Goal: Check status

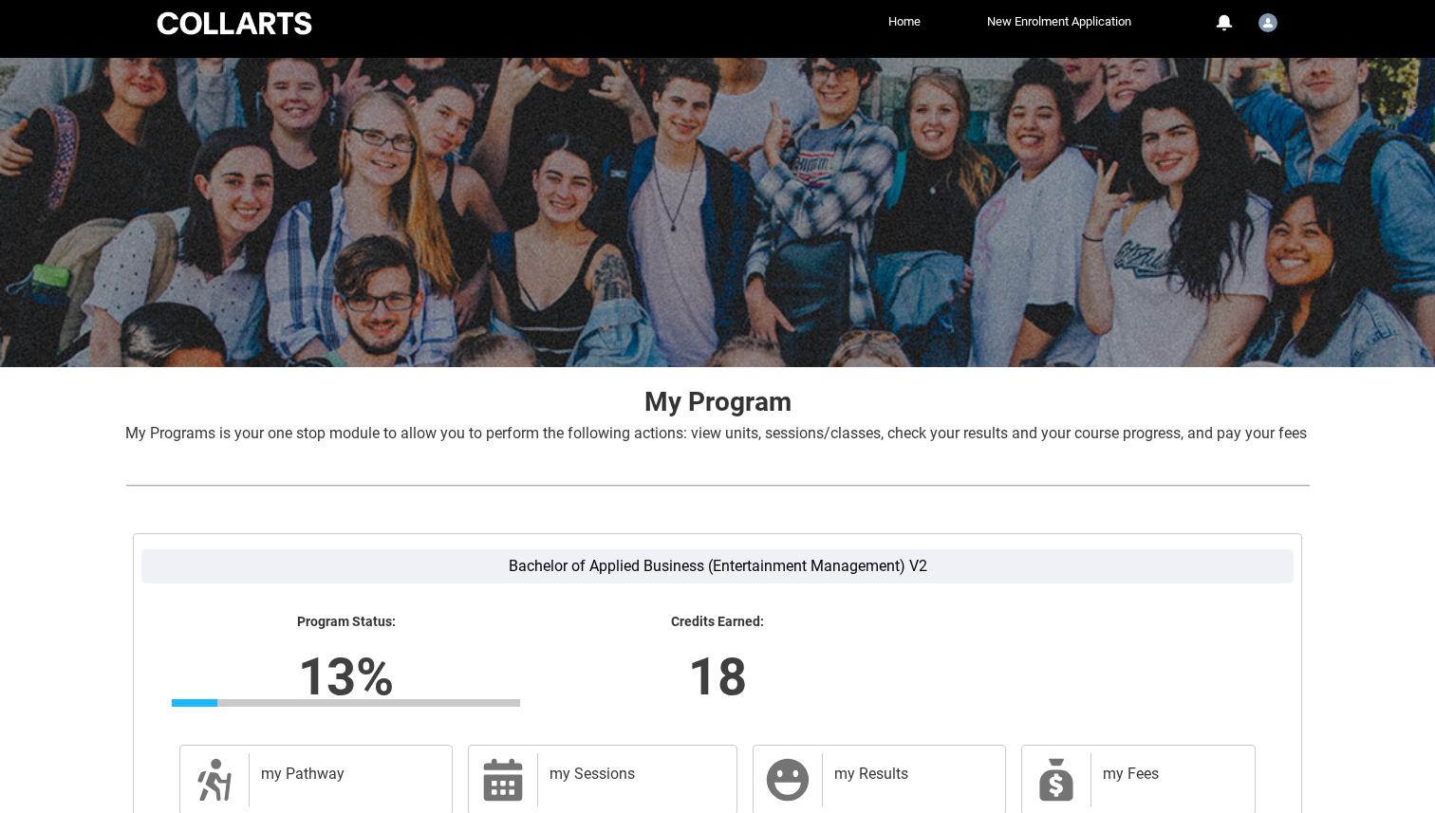
scroll to position [244, 0]
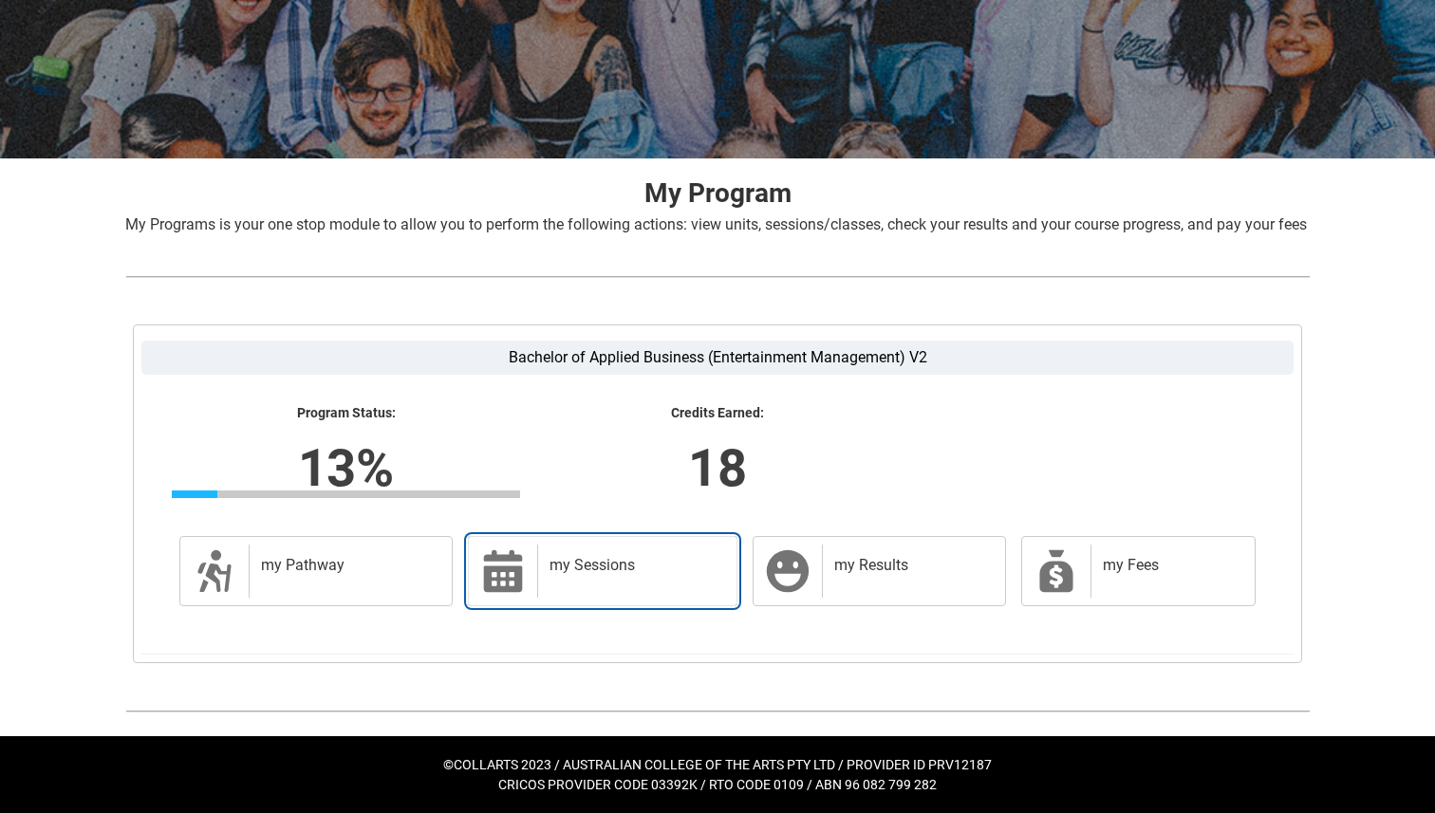
click at [545, 568] on div "my Sessions" at bounding box center [633, 571] width 192 height 53
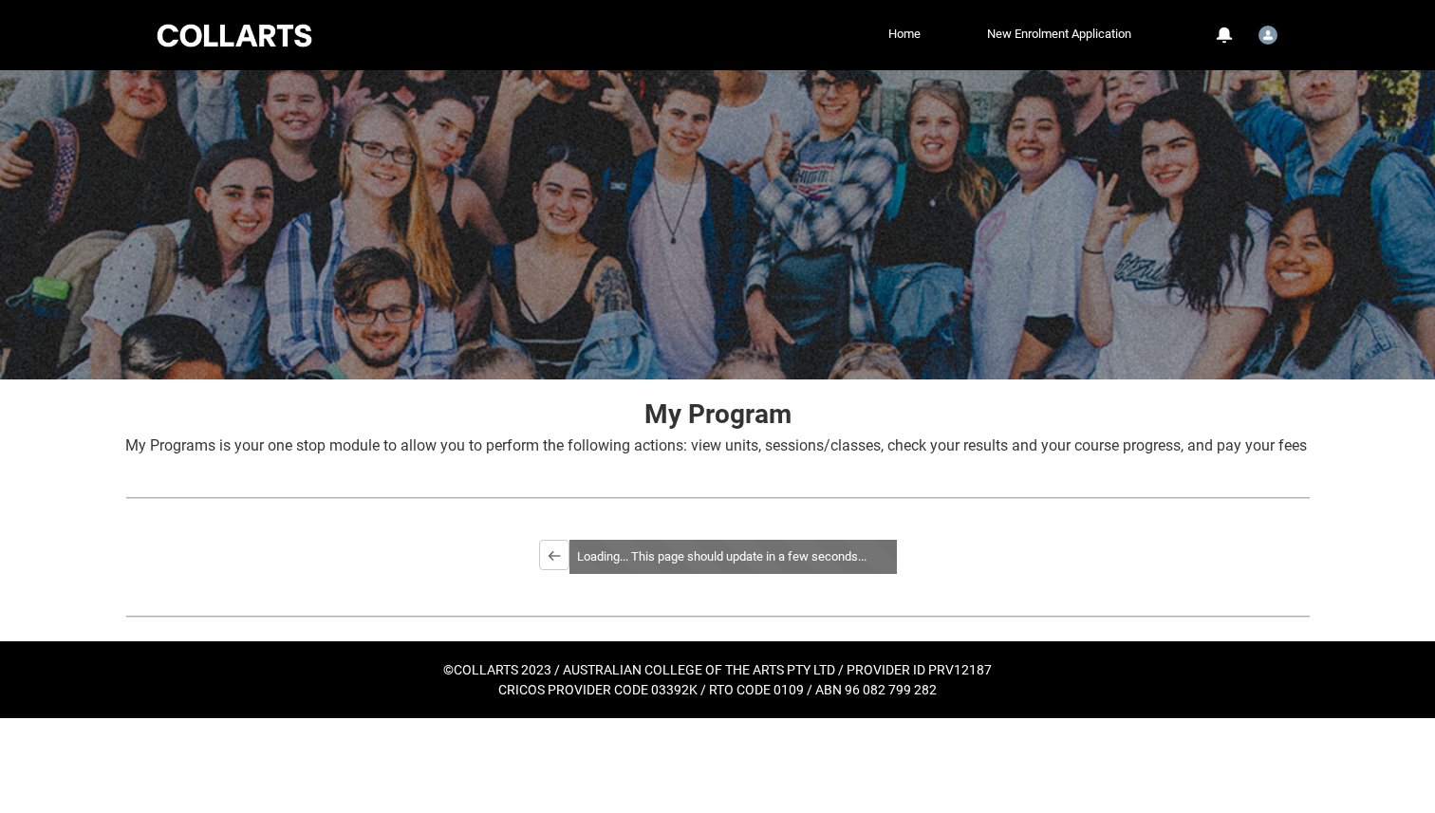
scroll to position [0, 0]
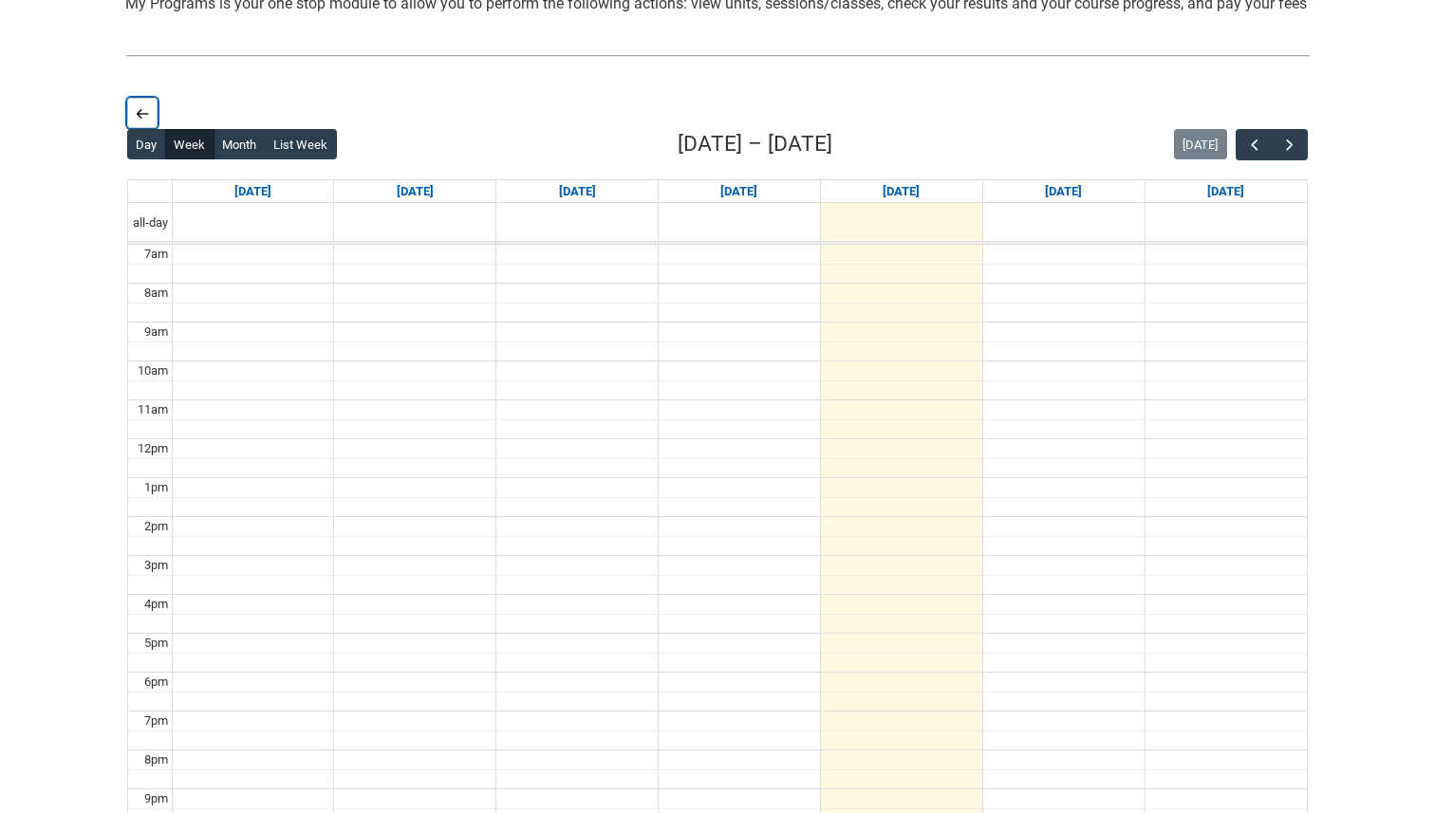
click at [141, 128] on button "Back" at bounding box center [142, 113] width 30 height 30
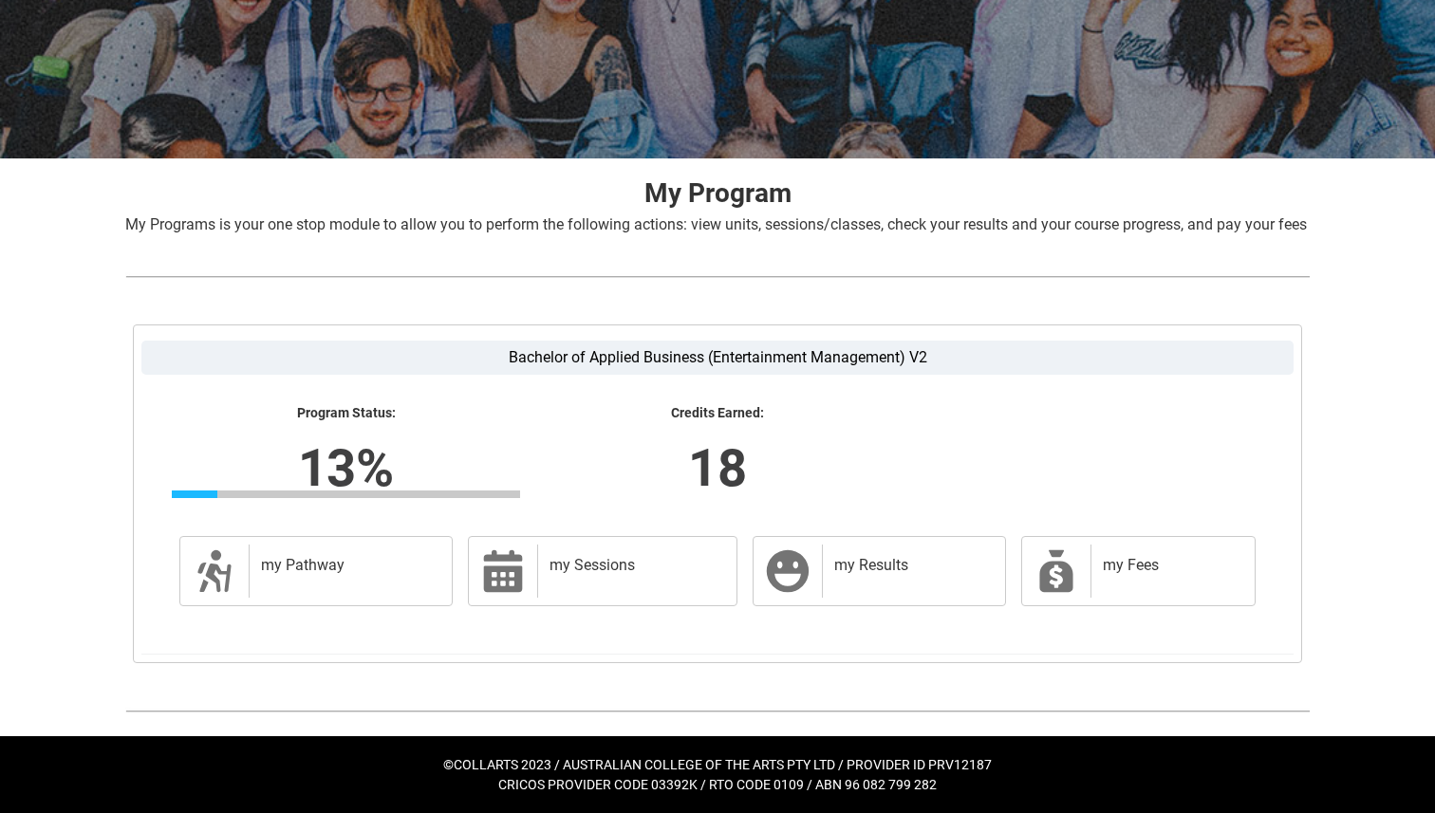
scroll to position [244, 0]
click at [289, 601] on link "my Pathway my Pathway" at bounding box center [315, 571] width 273 height 70
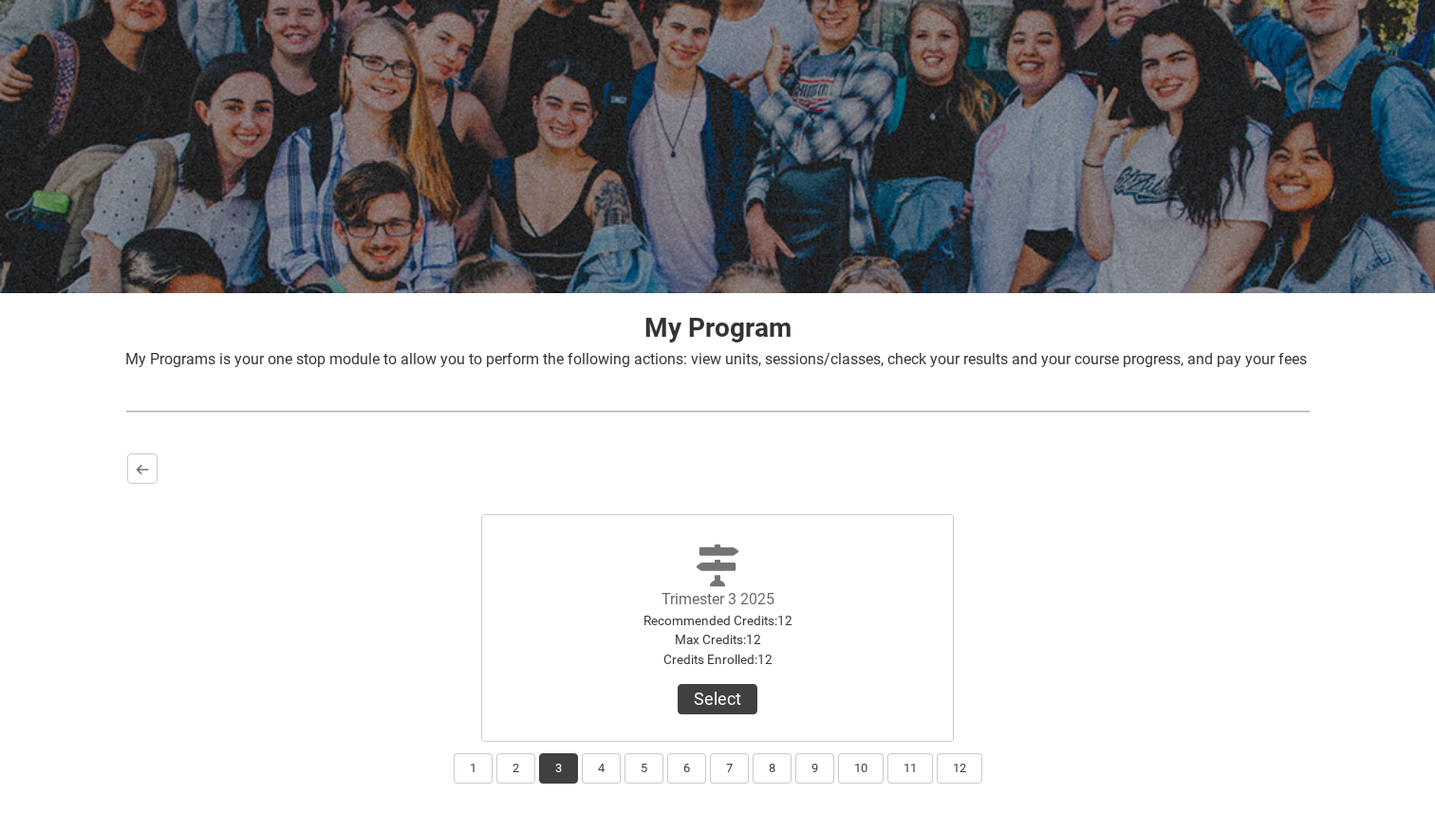
scroll to position [224, 0]
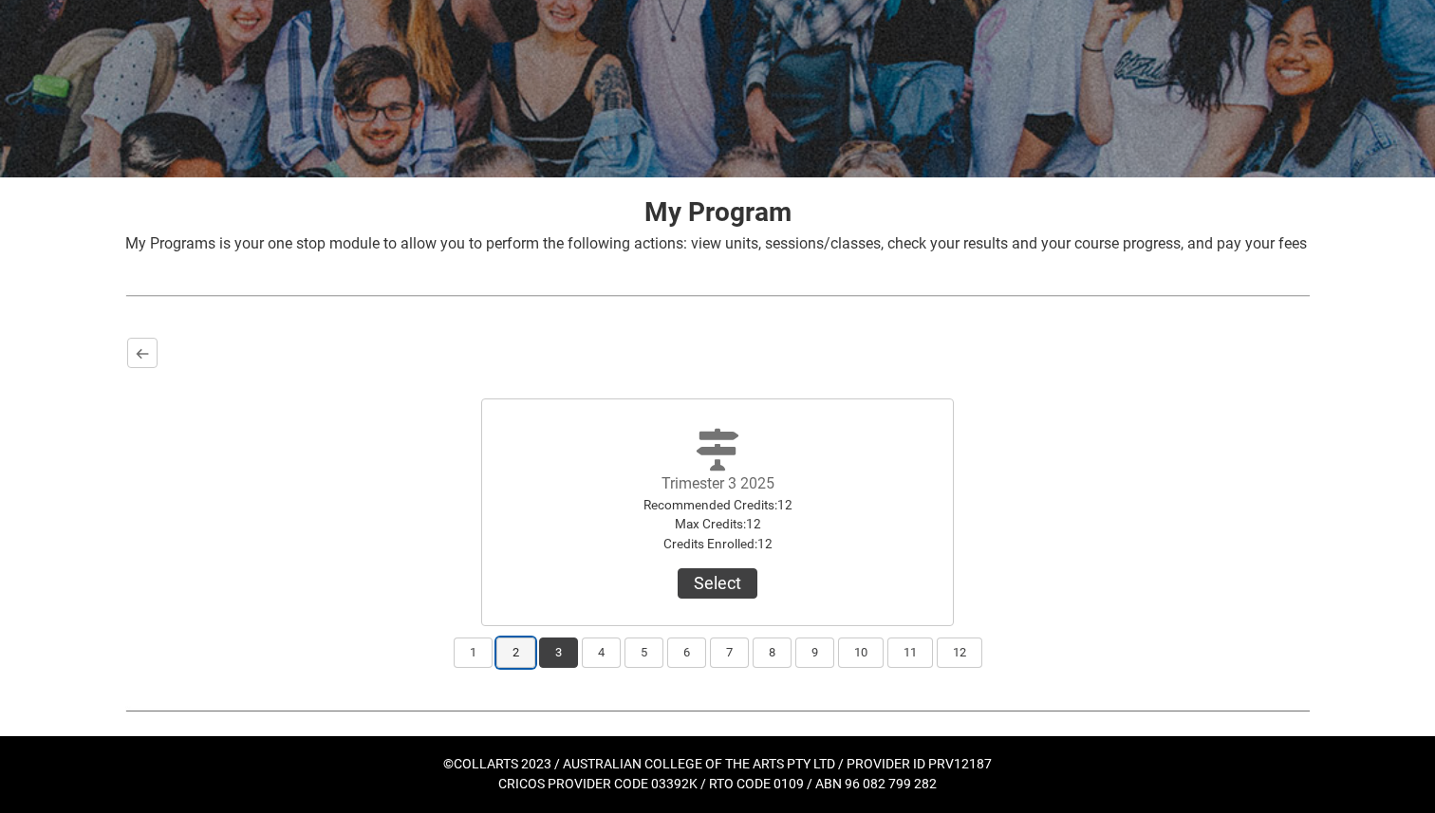
click at [518, 647] on button "2" at bounding box center [515, 653] width 39 height 30
click at [718, 585] on button "View Results" at bounding box center [717, 584] width 129 height 30
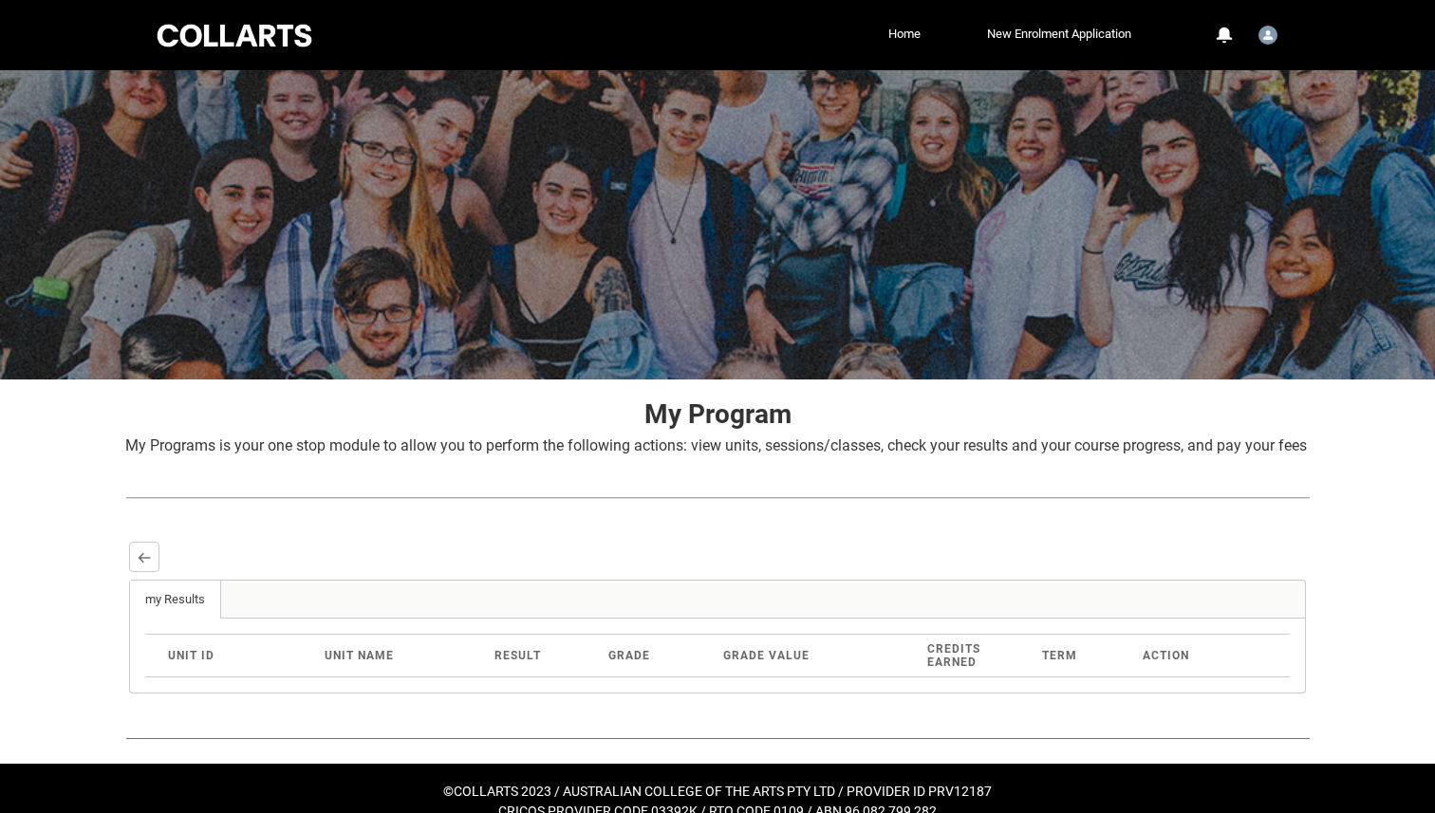
scroll to position [49, 0]
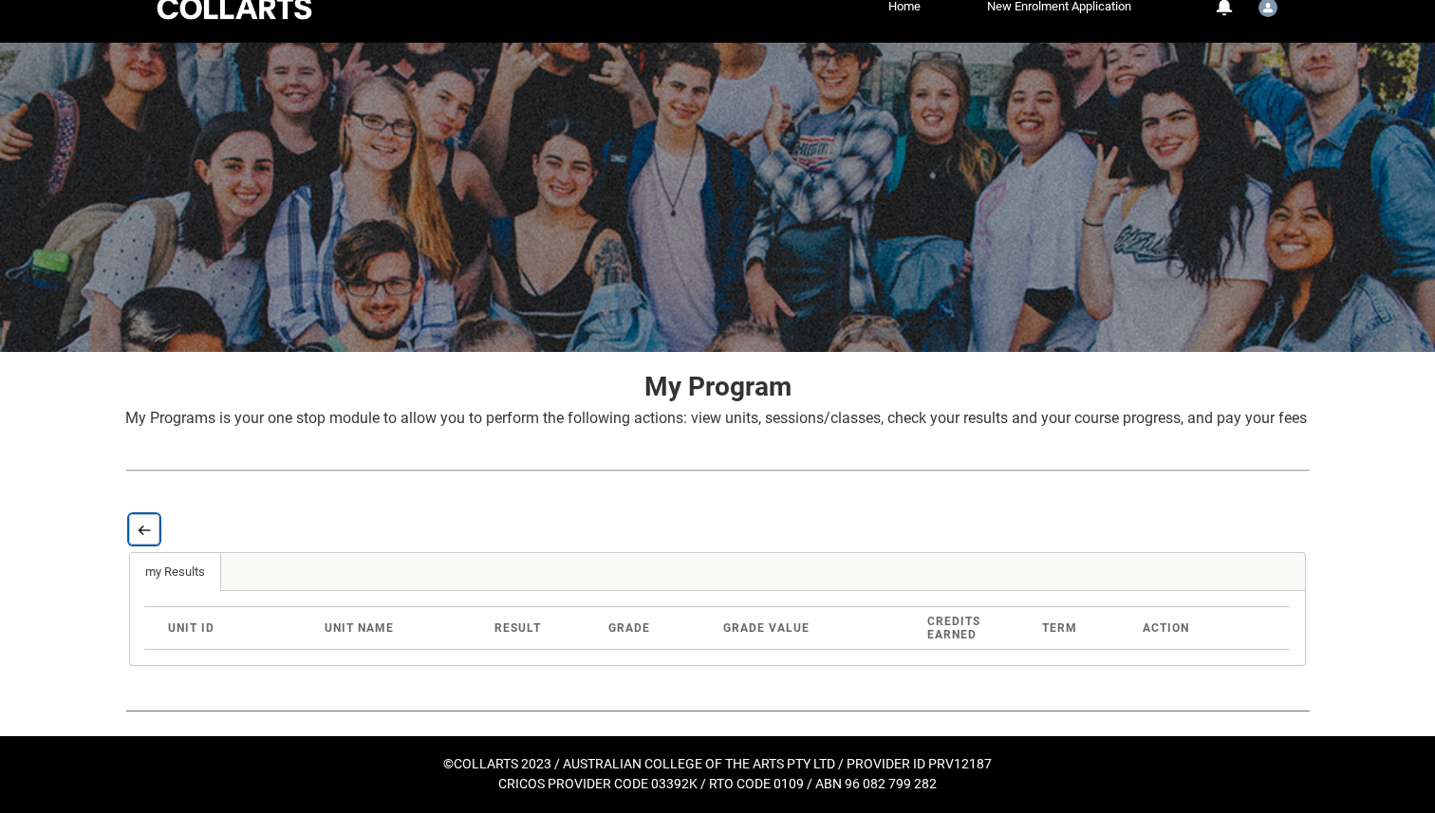
click at [140, 532] on lightning-primitive-icon "button" at bounding box center [144, 530] width 13 height 14
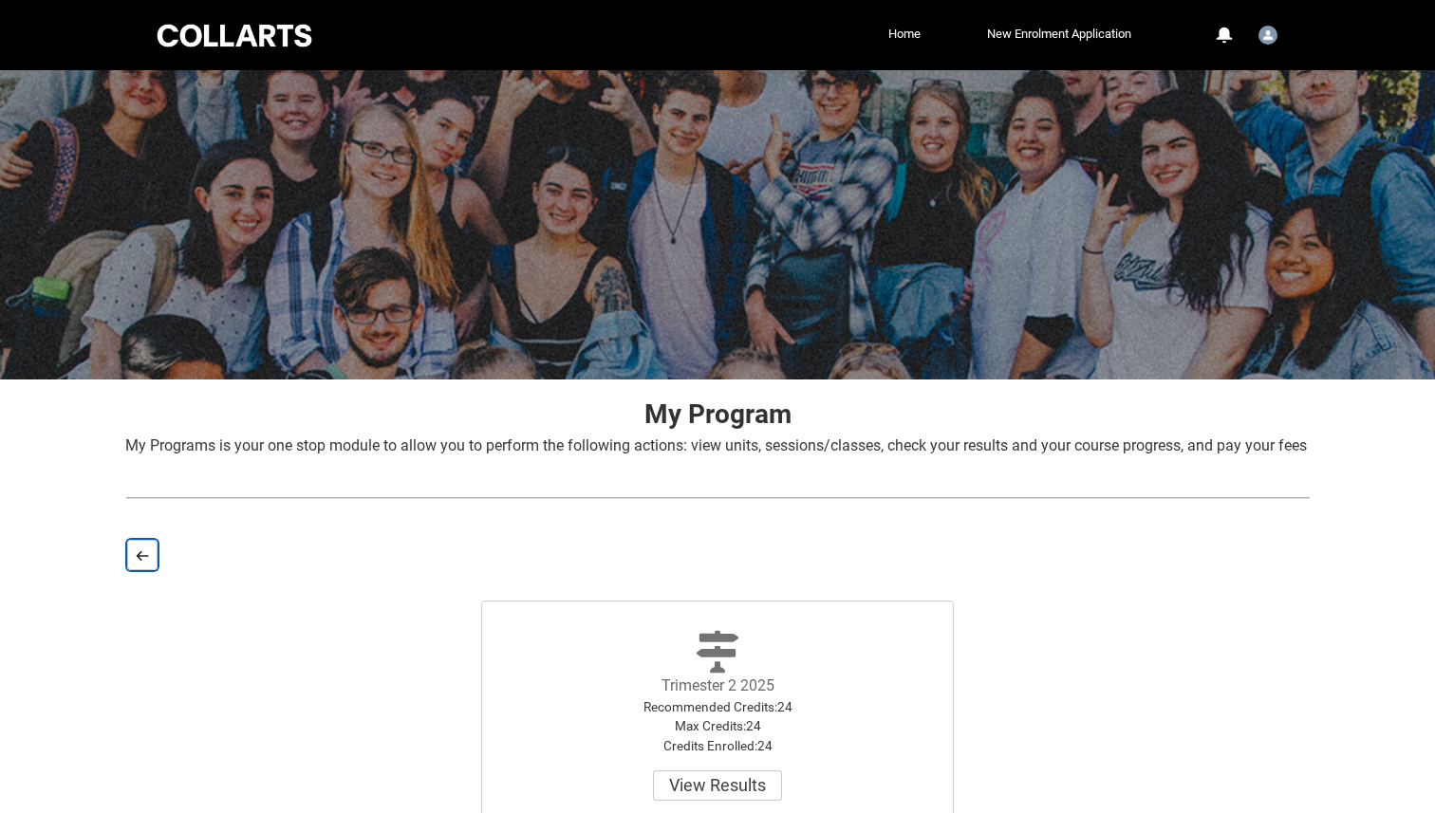
click at [137, 563] on lightning-primitive-icon "button" at bounding box center [142, 556] width 13 height 14
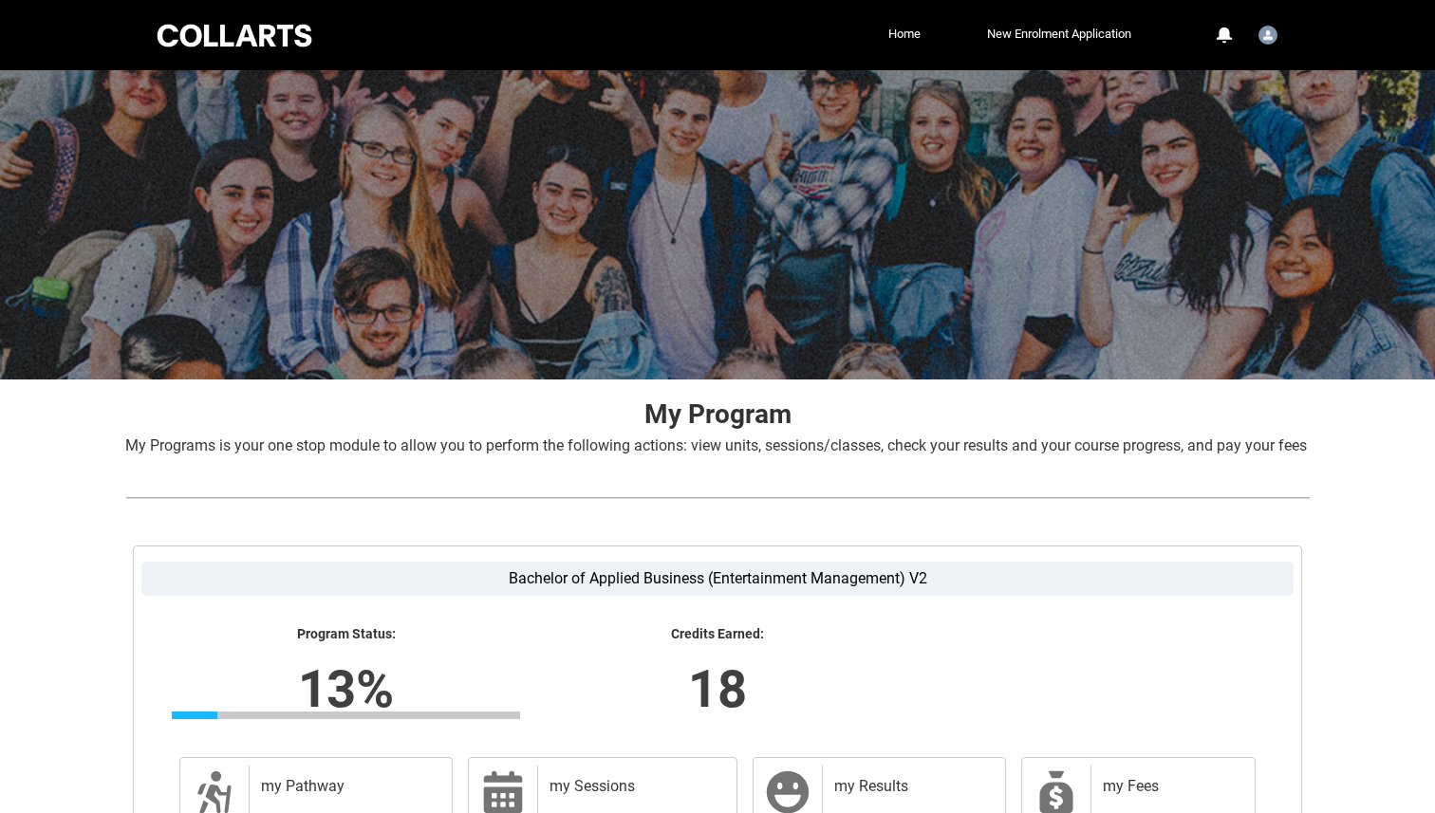
scroll to position [244, 0]
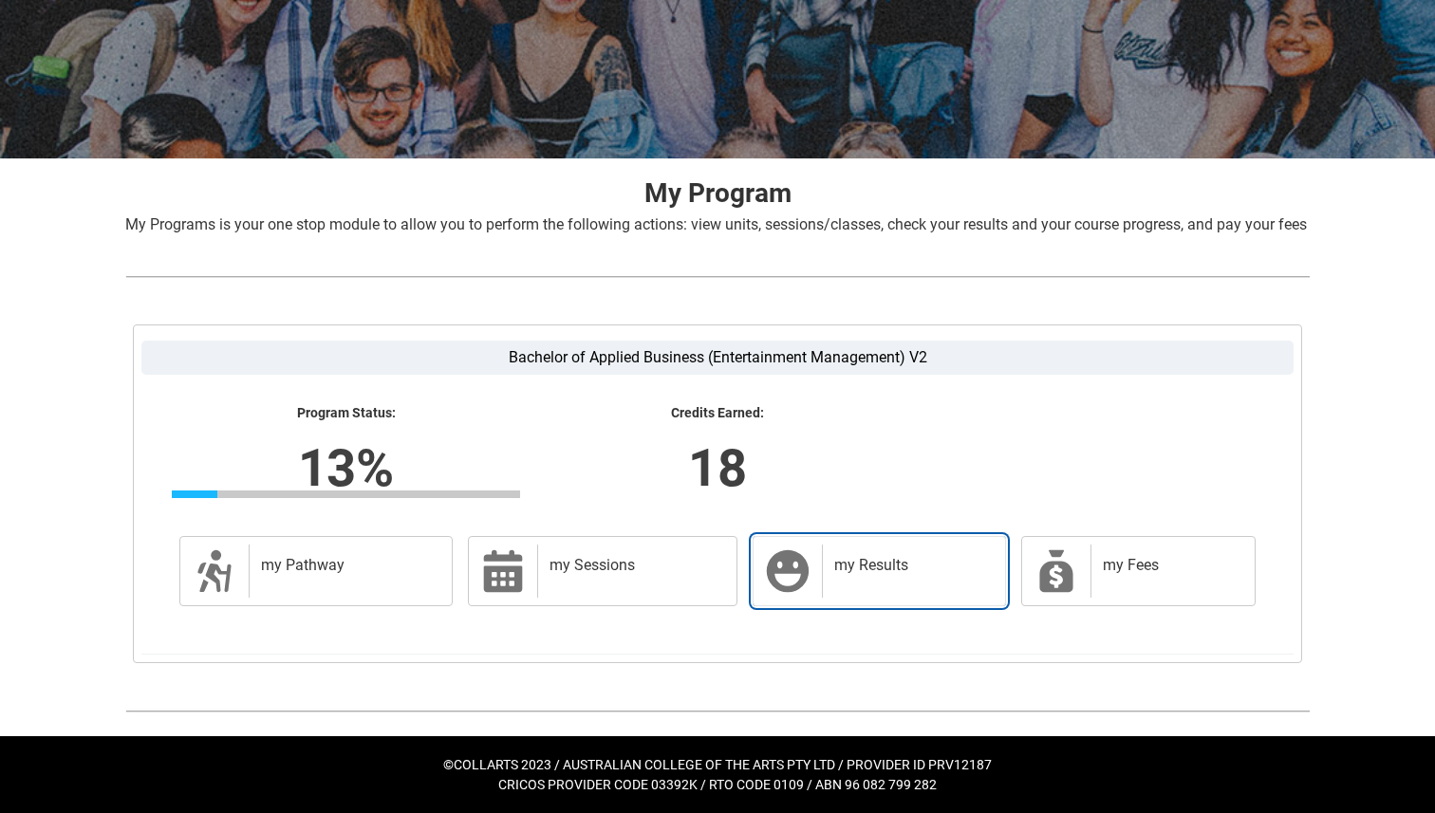
click at [876, 557] on h2 "my Results" at bounding box center [910, 565] width 152 height 19
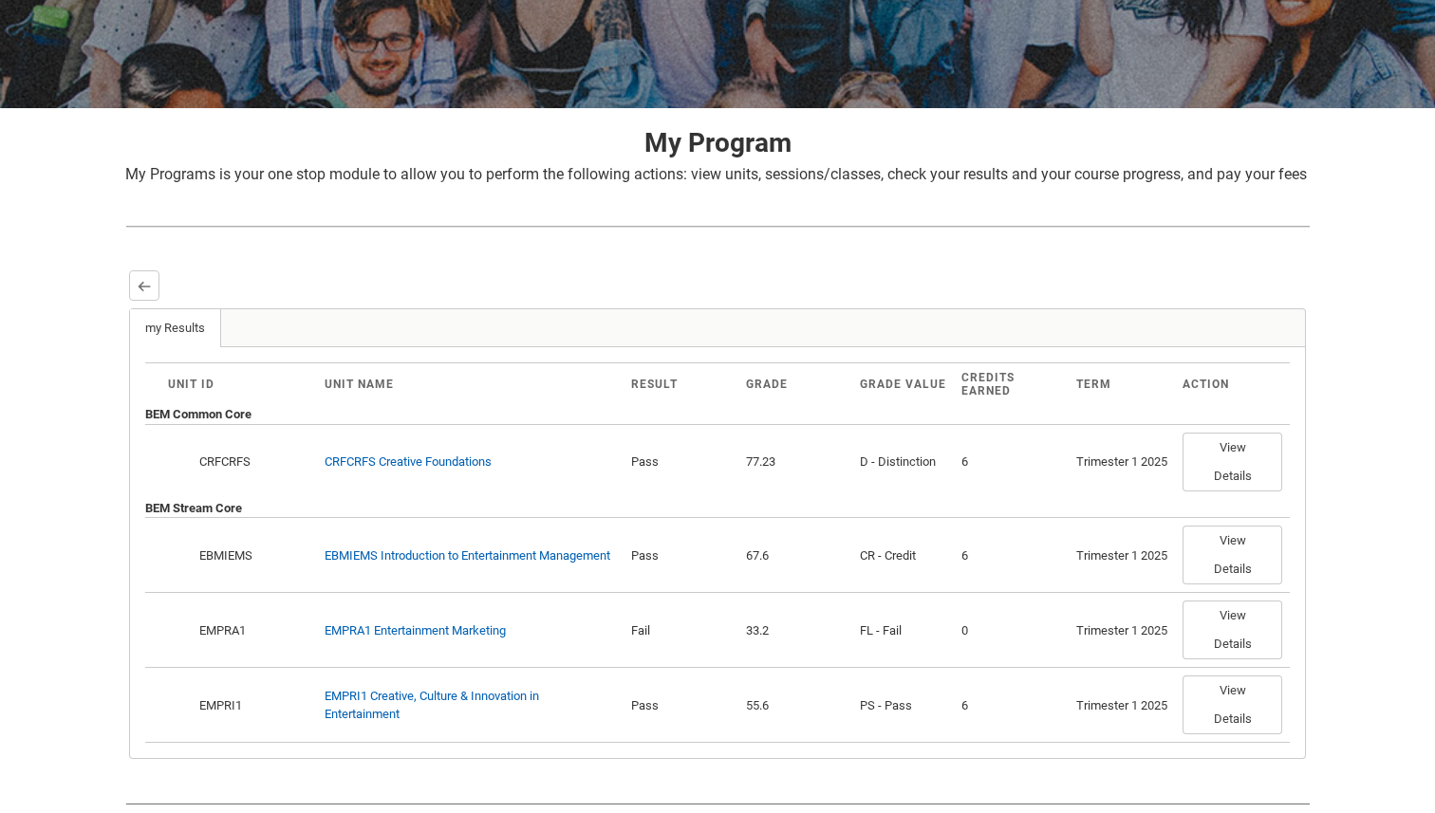
scroll to position [386, 0]
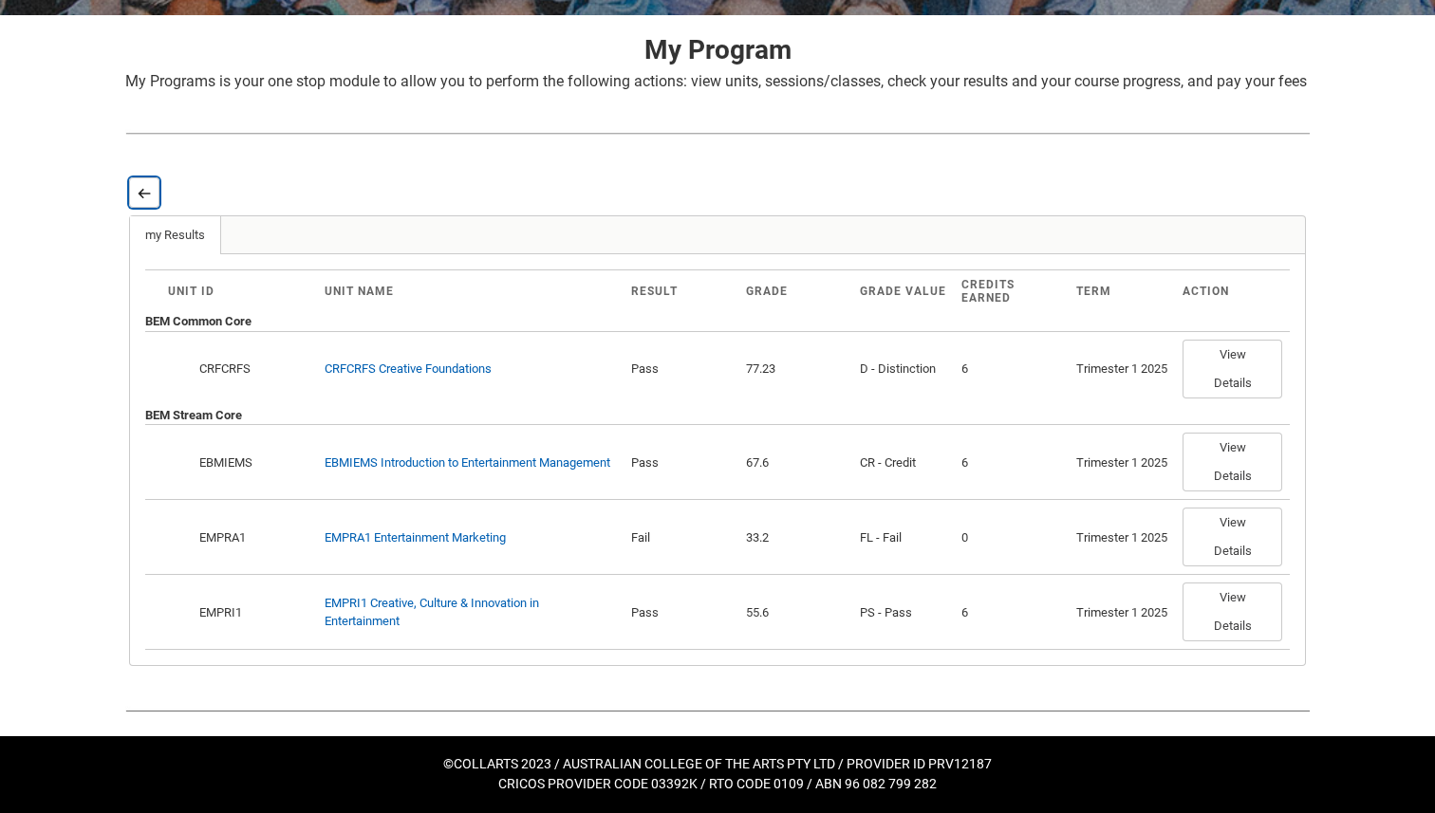
click at [143, 181] on button "Back" at bounding box center [144, 192] width 30 height 30
